Goal: Task Accomplishment & Management: Manage account settings

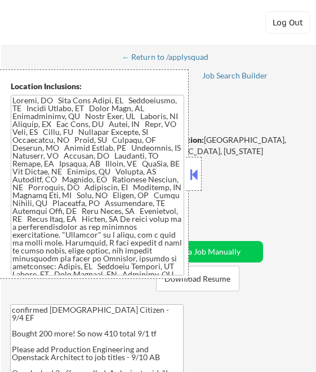
select select ""pending""
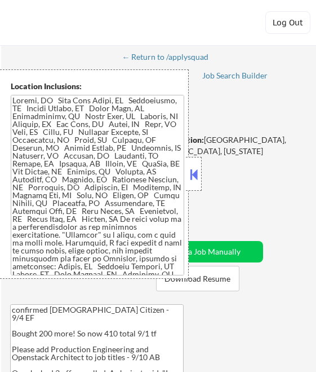
select select ""pending""
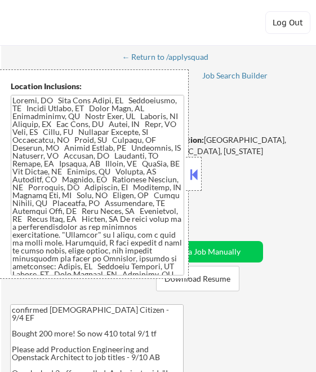
select select ""pending""
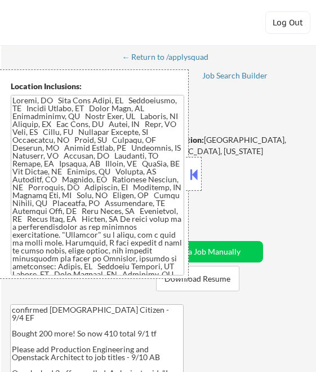
select select ""pending""
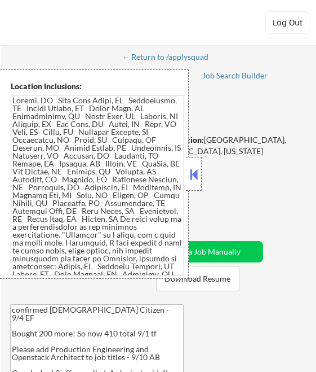
select select ""pending""
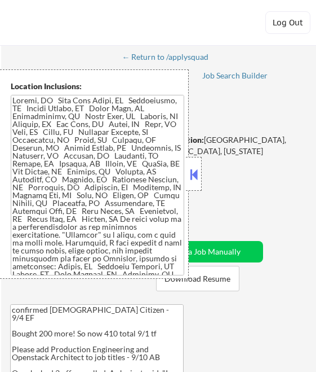
select select ""pending""
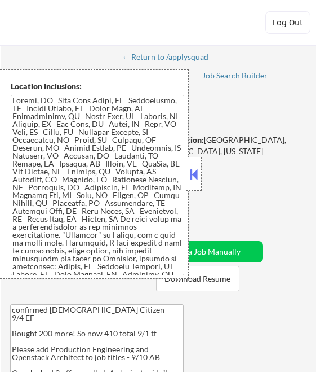
select select ""pending""
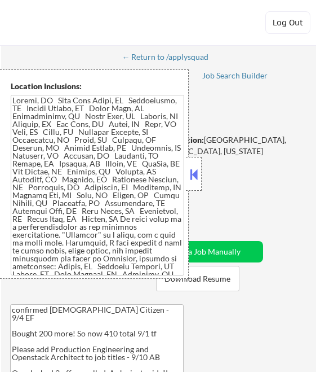
select select ""pending""
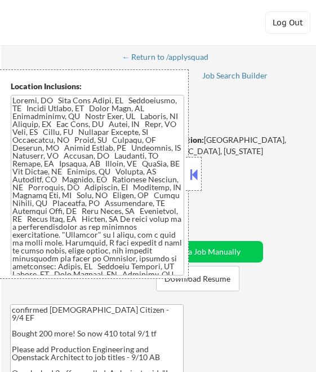
select select ""pending""
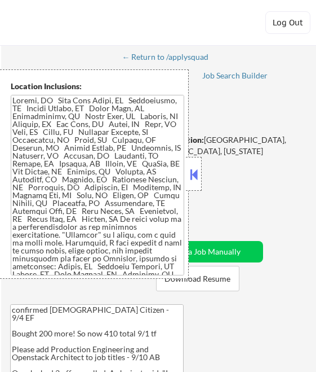
select select ""pending""
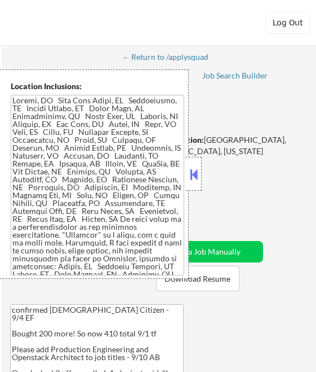
select select ""pending""
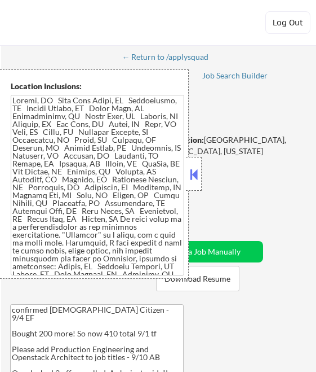
select select ""pending""
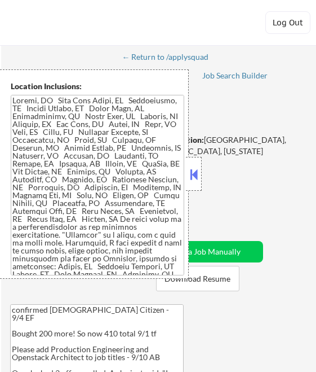
select select ""pending""
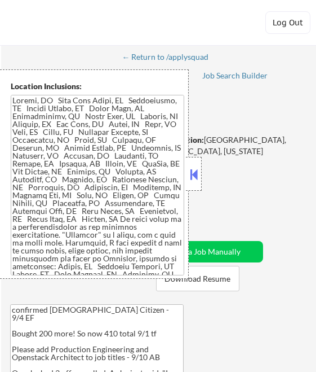
select select ""pending""
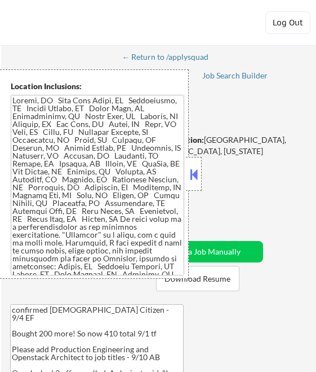
select select ""pending""
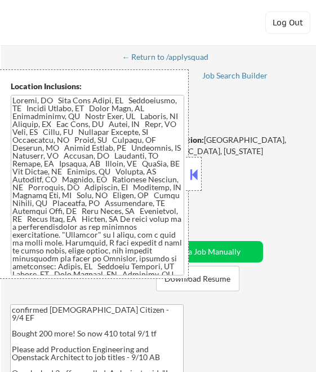
select select ""pending""
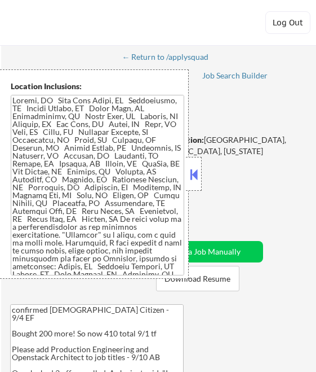
select select ""pending""
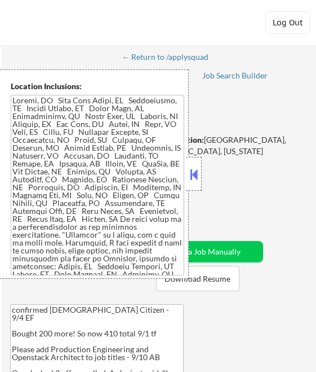
select select ""pending""
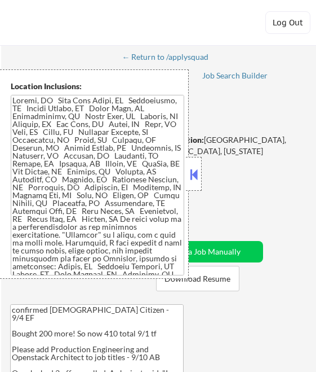
select select ""pending""
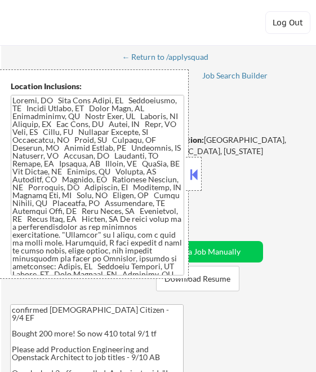
select select ""pending""
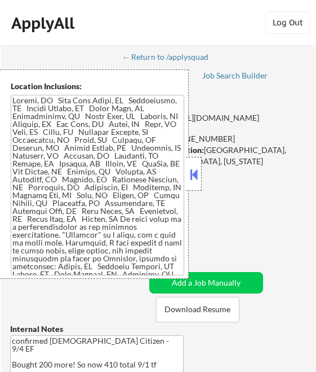
select select ""pending""
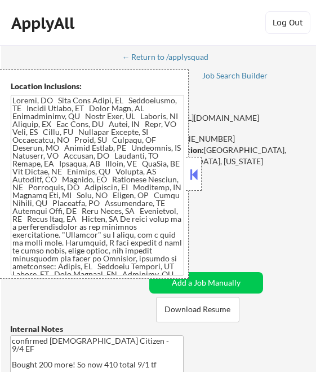
select select ""pending""
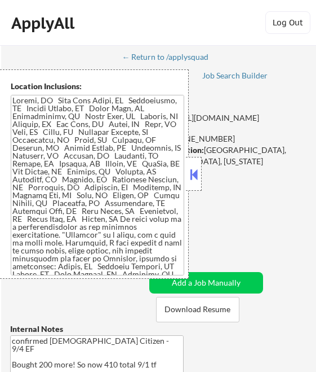
select select ""pending""
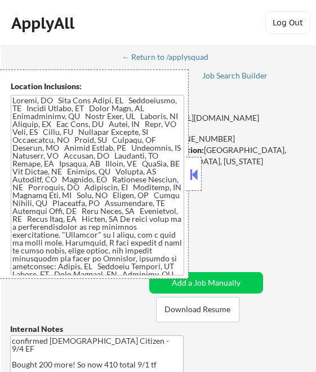
select select ""pending""
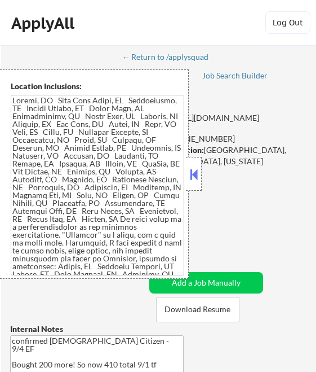
select select ""pending""
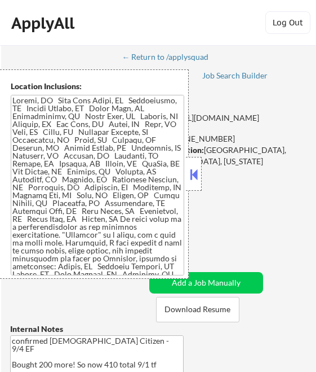
select select ""pending""
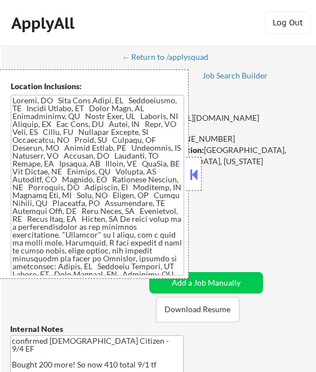
select select ""pending""
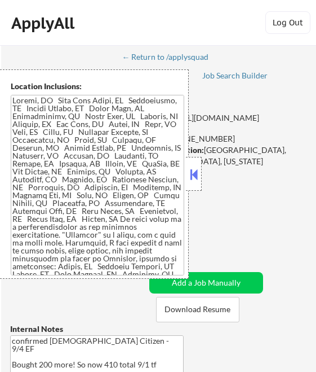
select select ""pending""
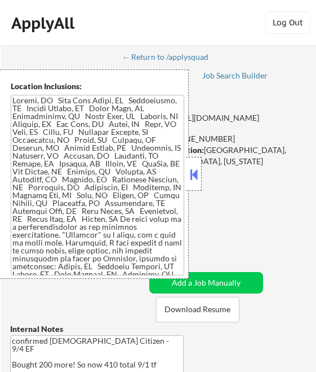
select select ""pending""
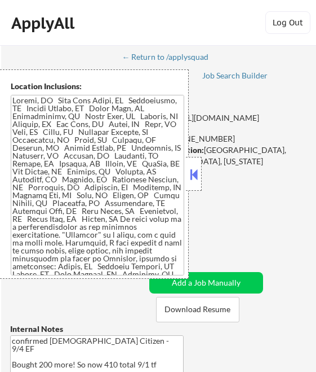
select select ""pending""
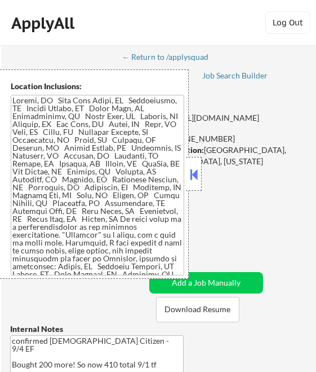
select select ""pending""
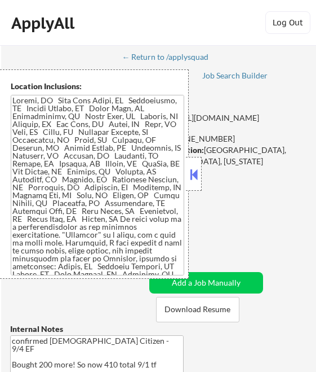
select select ""pending""
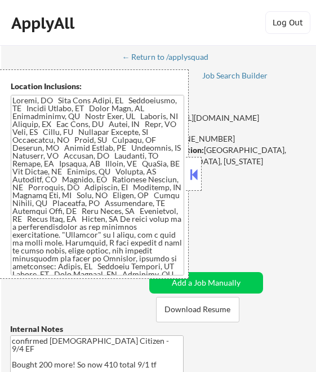
select select ""pending""
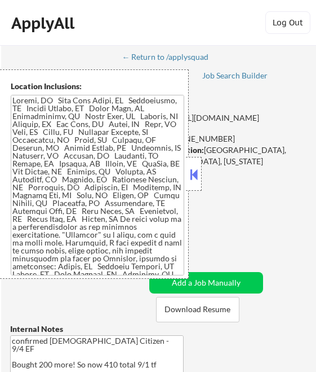
select select ""pending""
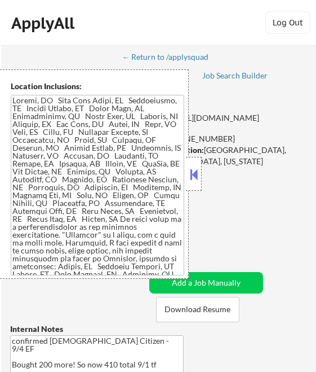
select select ""pending""
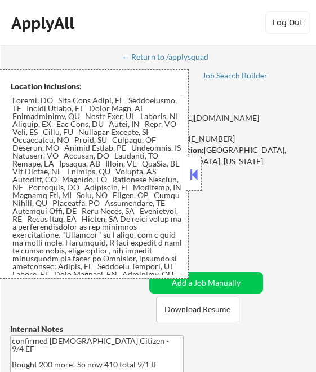
select select ""pending""
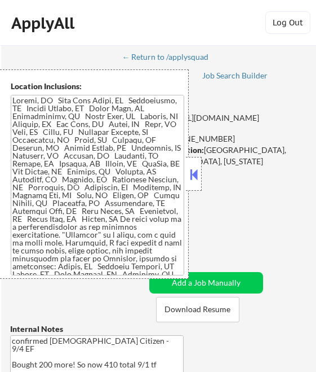
select select ""pending""
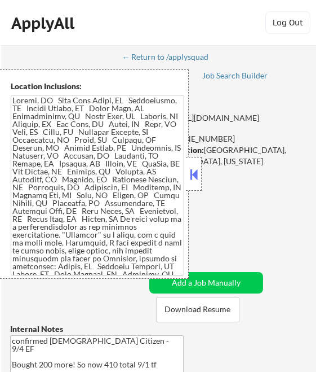
select select ""pending""
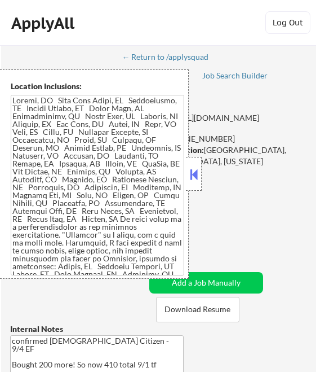
select select ""pending""
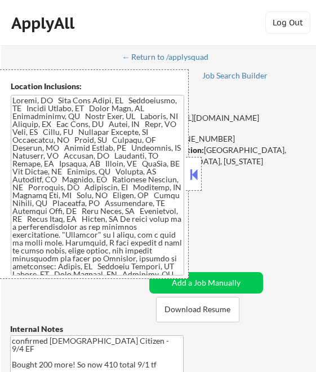
select select ""pending""
